Goal: Navigation & Orientation: Find specific page/section

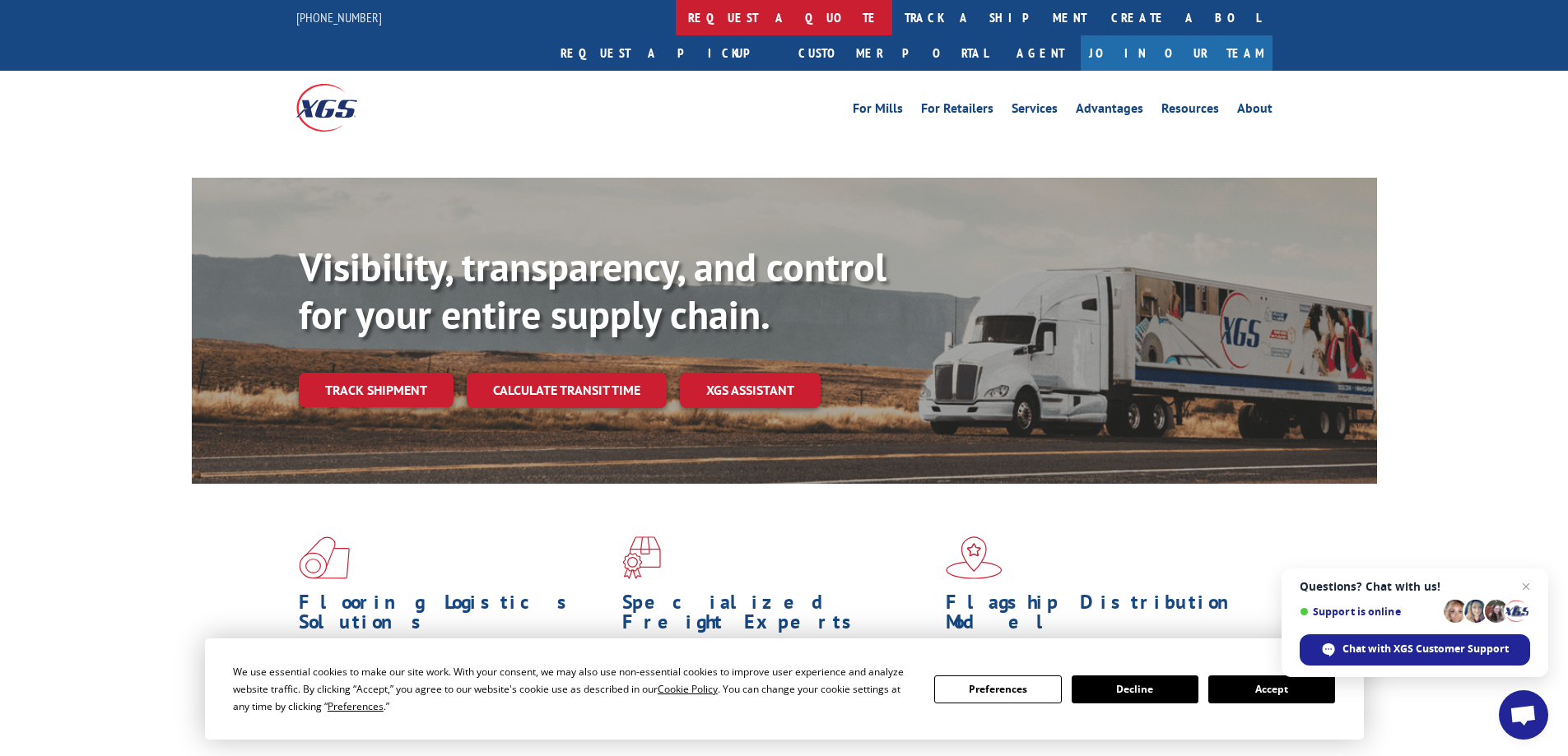
click at [676, 13] on link "request a quote" at bounding box center [784, 17] width 217 height 35
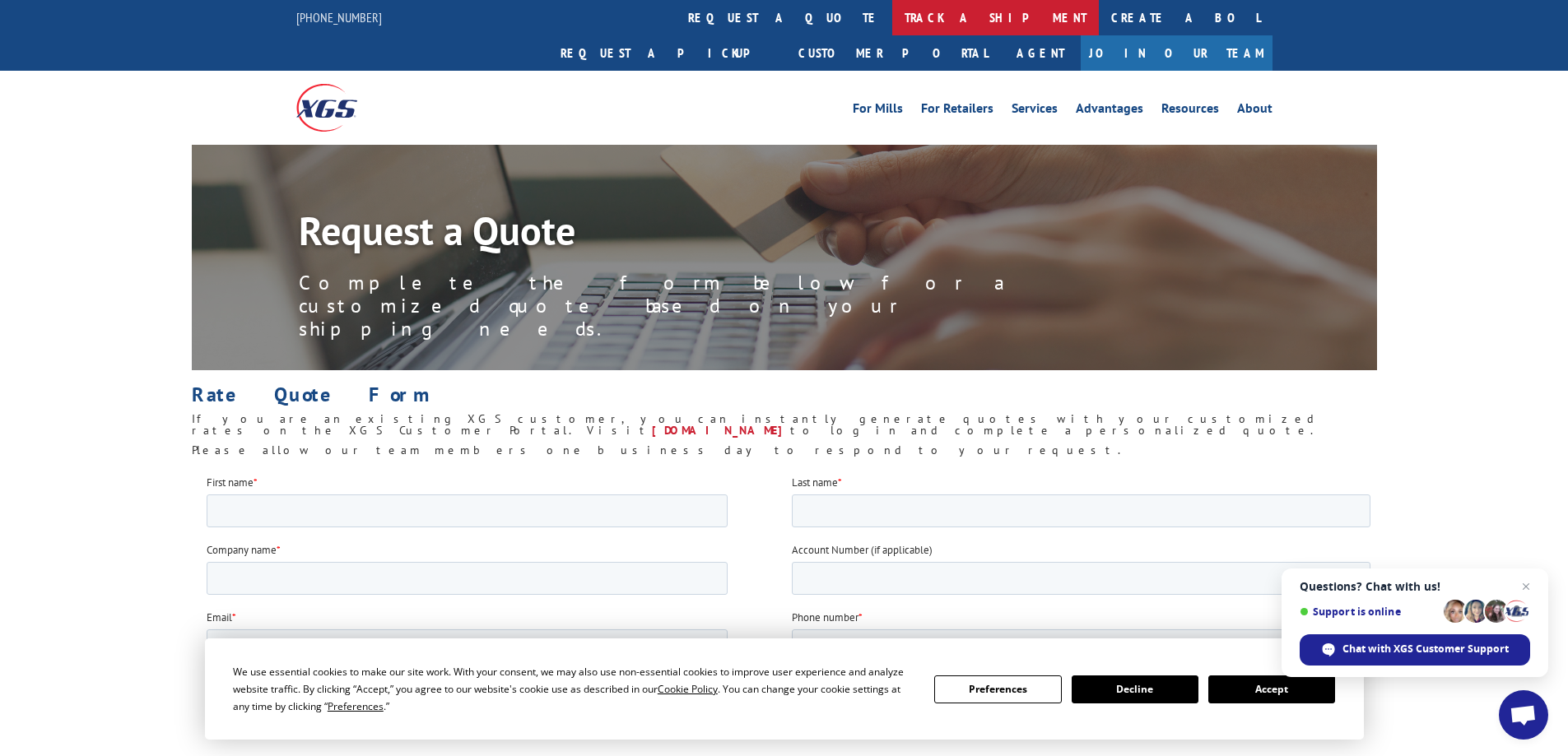
click at [892, 19] on link "track a shipment" at bounding box center [996, 17] width 207 height 35
click at [1523, 586] on span "Close chat" at bounding box center [1525, 586] width 21 height 21
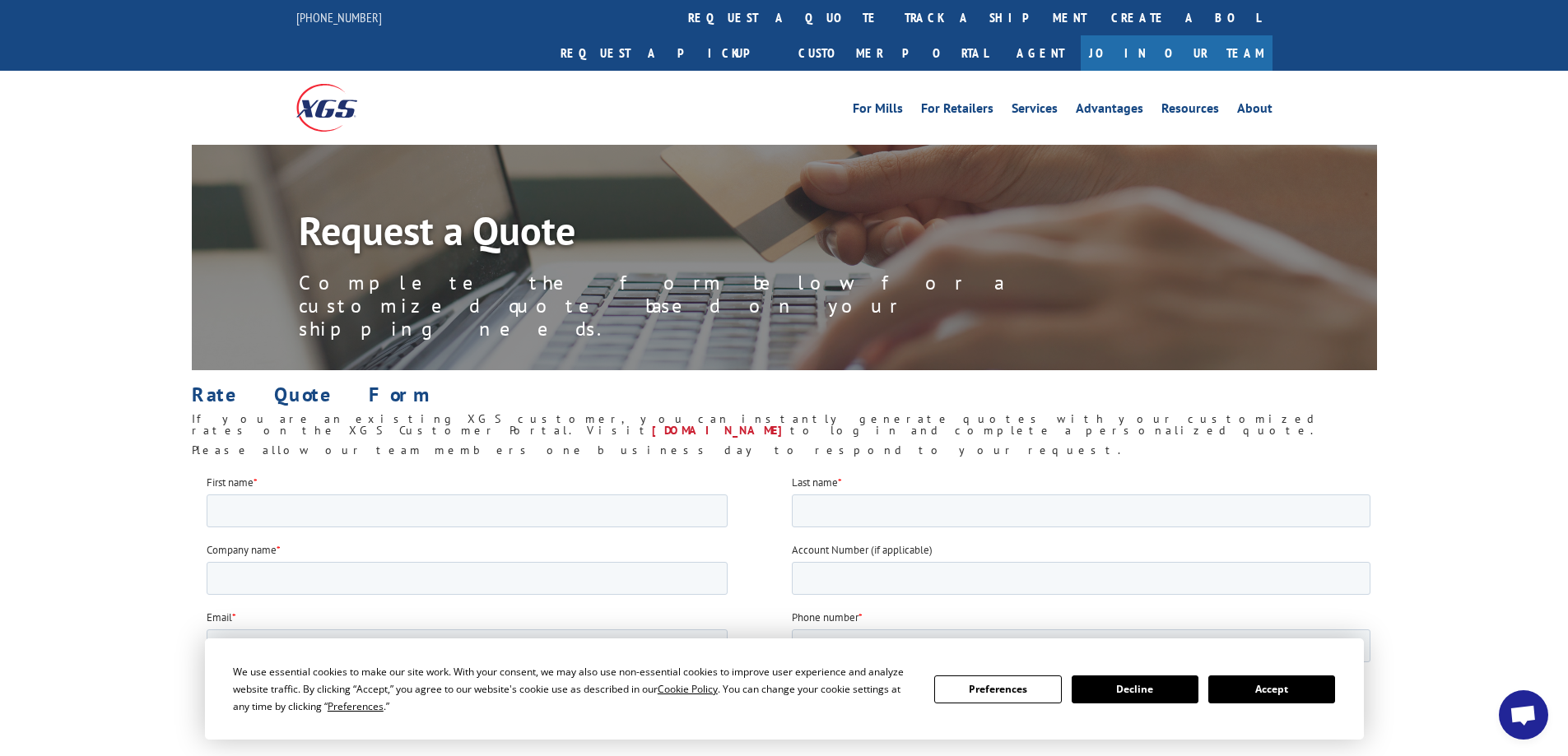
click at [1140, 693] on button "Decline" at bounding box center [1135, 689] width 127 height 28
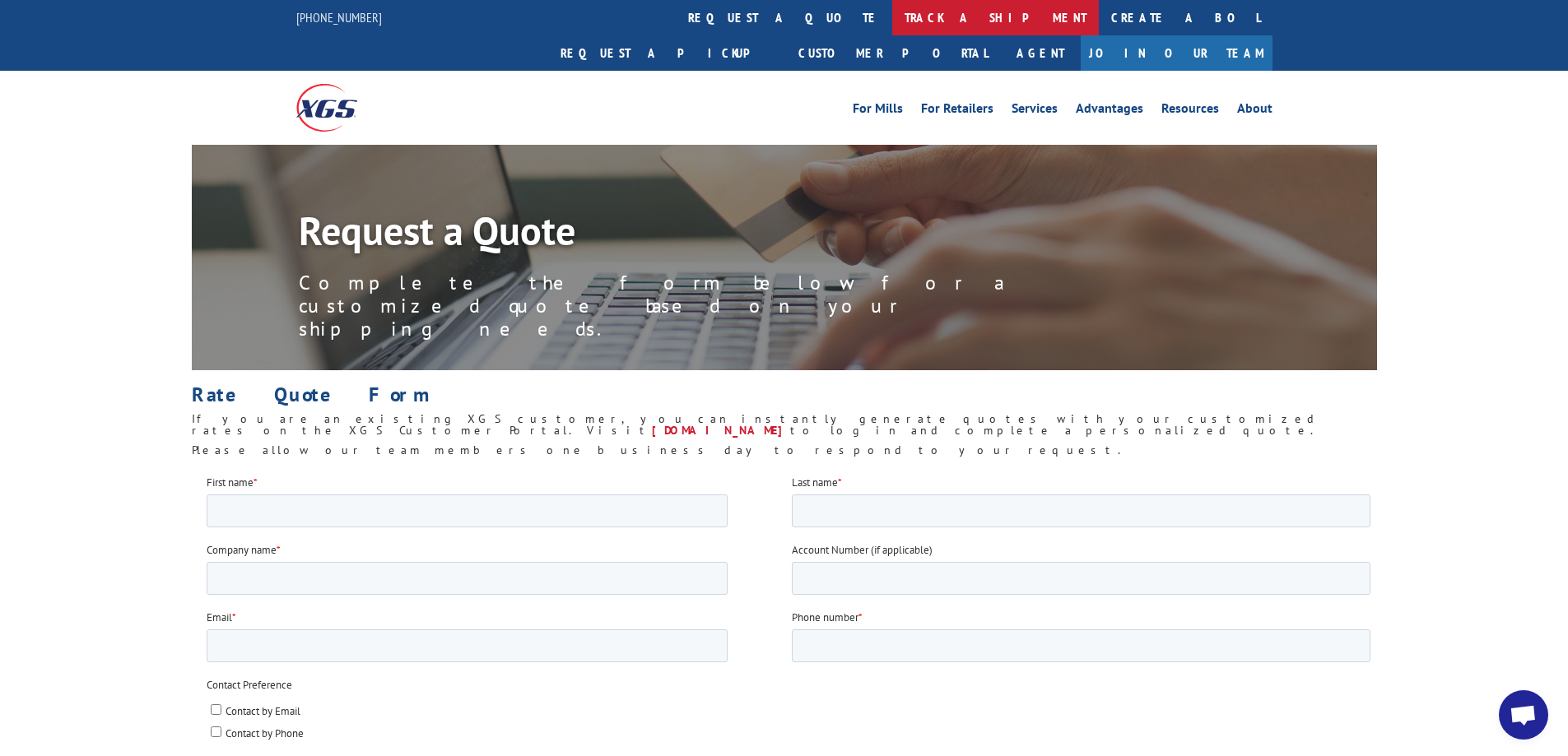
click at [892, 19] on link "track a shipment" at bounding box center [996, 17] width 207 height 35
click at [313, 84] on img at bounding box center [326, 108] width 61 height 47
